Goal: Information Seeking & Learning: Learn about a topic

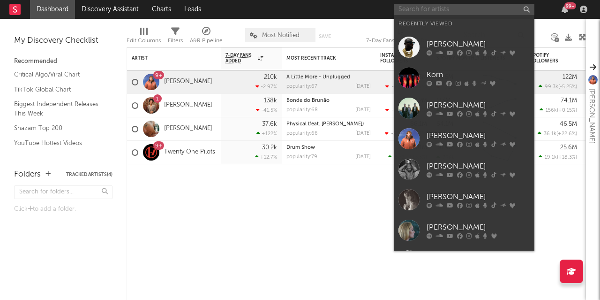
click at [449, 11] on input "text" at bounding box center [464, 10] width 141 height 12
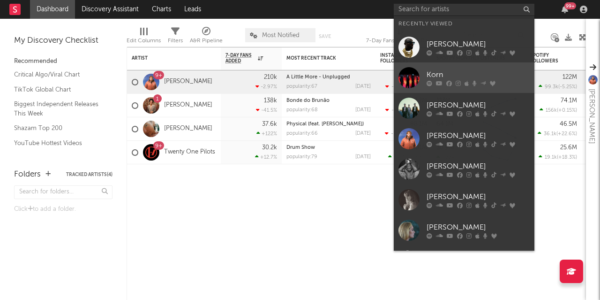
click at [447, 73] on div "Korn" at bounding box center [478, 74] width 103 height 11
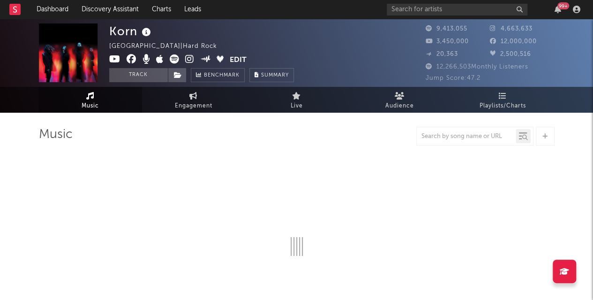
select select "6m"
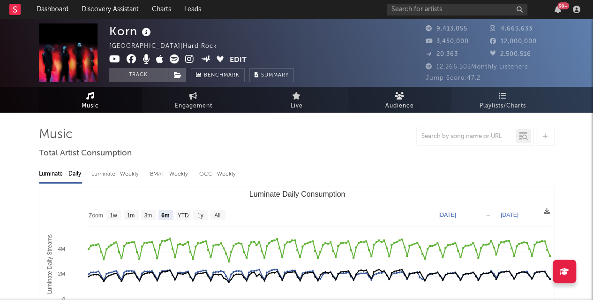
click at [403, 94] on icon at bounding box center [400, 96] width 10 height 8
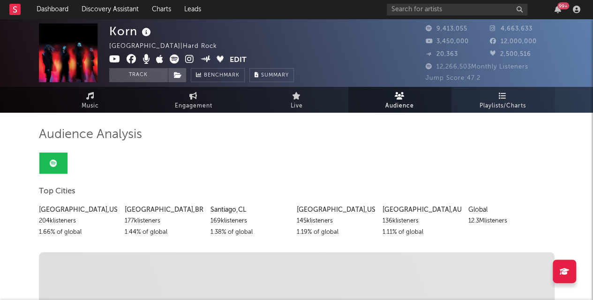
click at [477, 101] on link "Playlists/Charts" at bounding box center [503, 100] width 103 height 26
